Goal: Check status

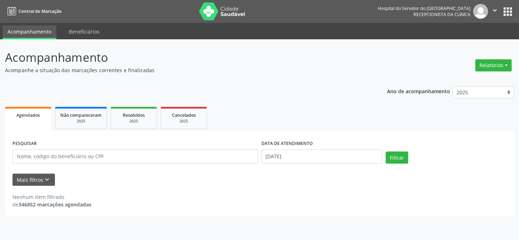
type input "5"
click at [386, 151] on button "Filtrar" at bounding box center [397, 157] width 22 height 12
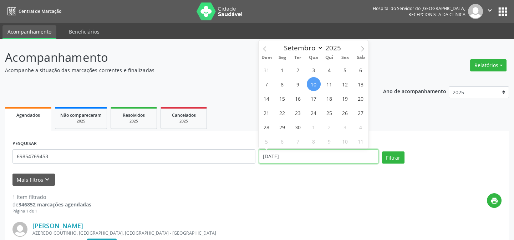
click at [283, 153] on input "[DATE]" at bounding box center [319, 156] width 120 height 14
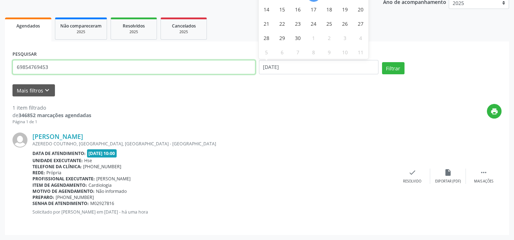
click at [50, 69] on input "69854769453" at bounding box center [133, 67] width 243 height 14
type input "6"
type input "15/128/1972"
click at [382, 62] on button "Filtrar" at bounding box center [393, 68] width 22 height 12
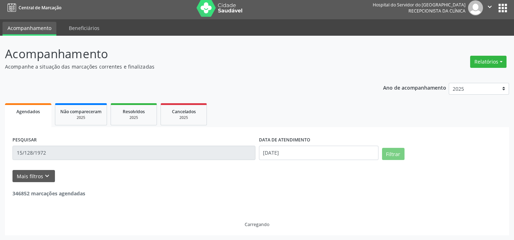
scroll to position [0, 0]
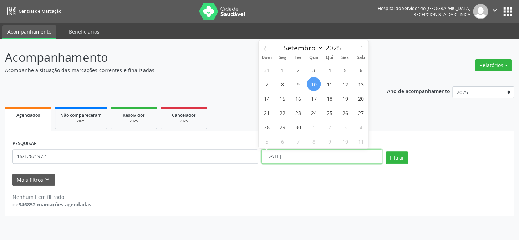
click at [292, 155] on input "[DATE]" at bounding box center [322, 156] width 121 height 14
click at [386, 151] on button "Filtrar" at bounding box center [397, 157] width 22 height 12
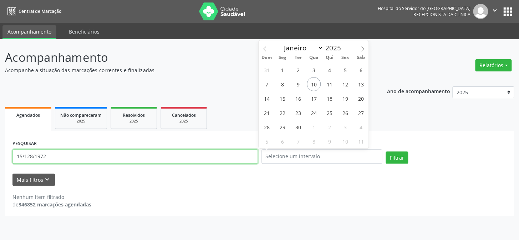
click at [66, 157] on input "15/128/1972" at bounding box center [135, 156] width 246 height 14
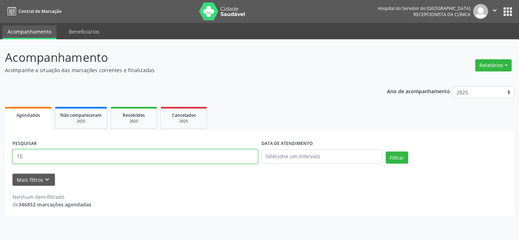
type input "1"
type input "82202699449"
click at [386, 151] on button "Filtrar" at bounding box center [397, 157] width 22 height 12
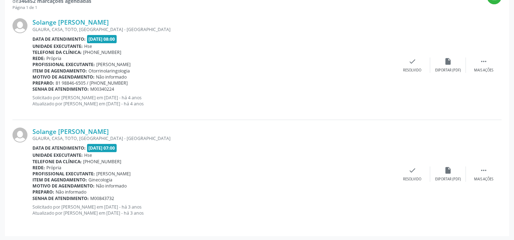
scroll to position [204, 0]
